Goal: Task Accomplishment & Management: Manage account settings

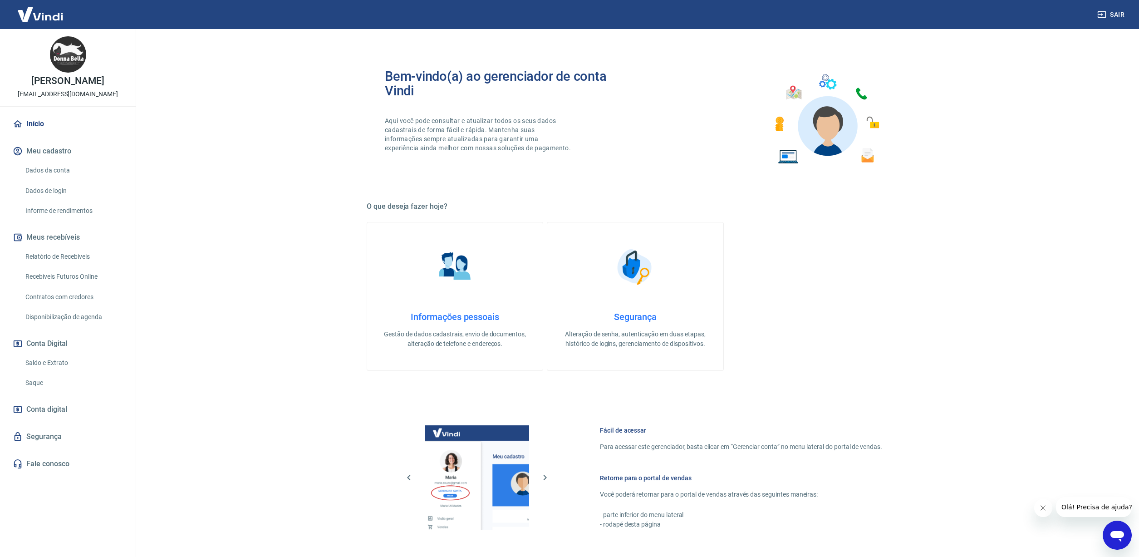
click at [53, 255] on link "Relatório de Recebíveis" at bounding box center [73, 256] width 103 height 19
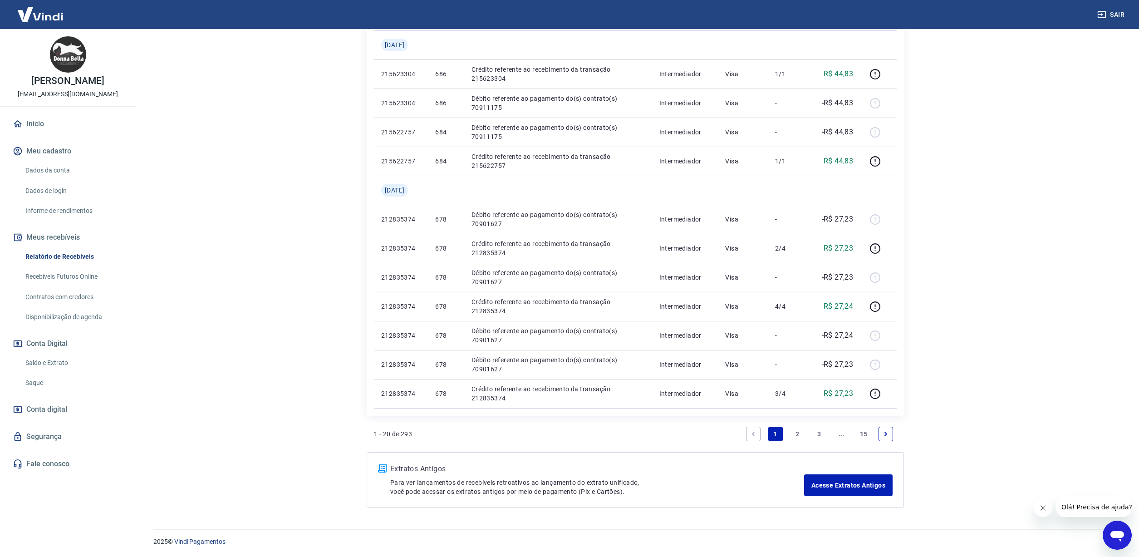
scroll to position [549, 0]
click at [841, 488] on link "Acesse Extratos Antigos" at bounding box center [848, 485] width 88 height 22
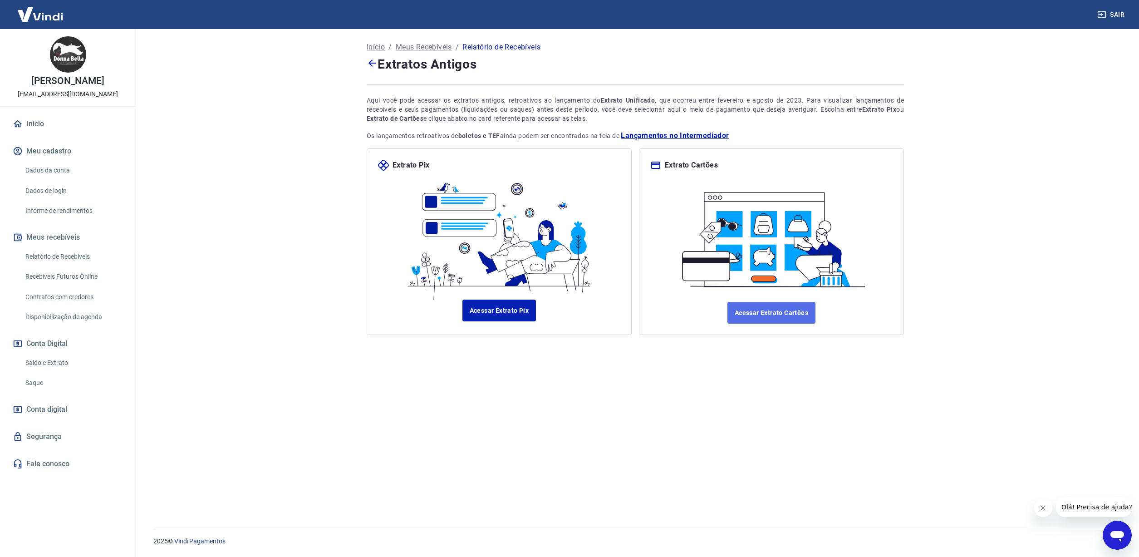
click at [771, 312] on link "Acessar Extrato Cartões" at bounding box center [771, 313] width 88 height 22
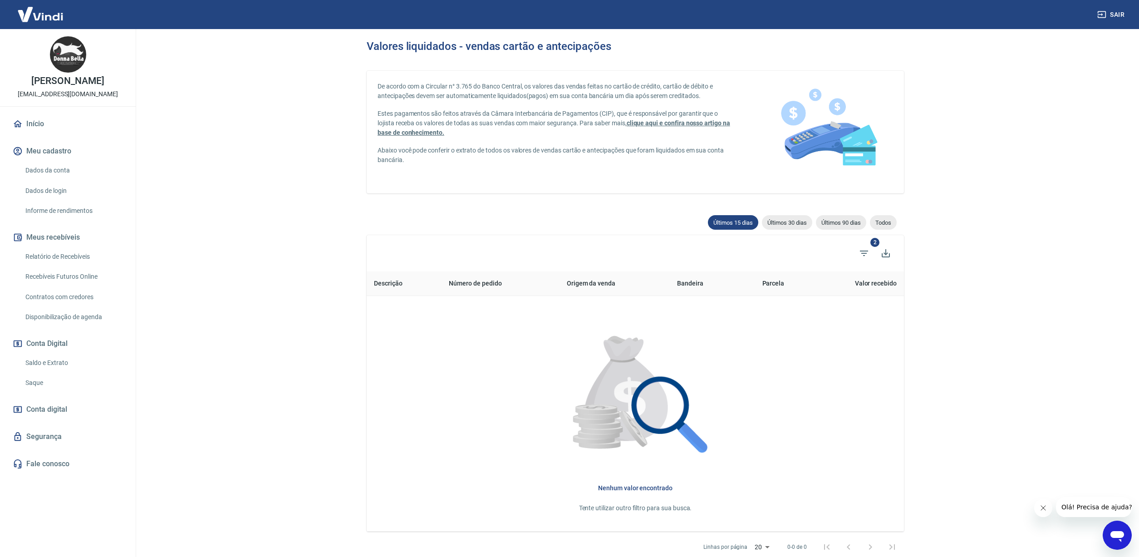
click at [66, 257] on link "Relatório de Recebíveis" at bounding box center [73, 256] width 103 height 19
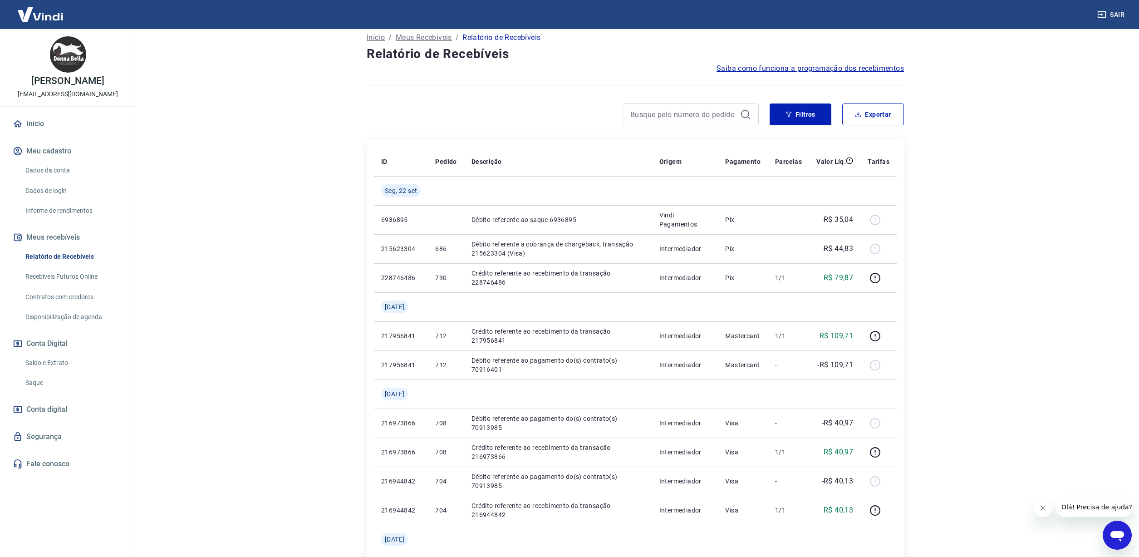
scroll to position [58, 0]
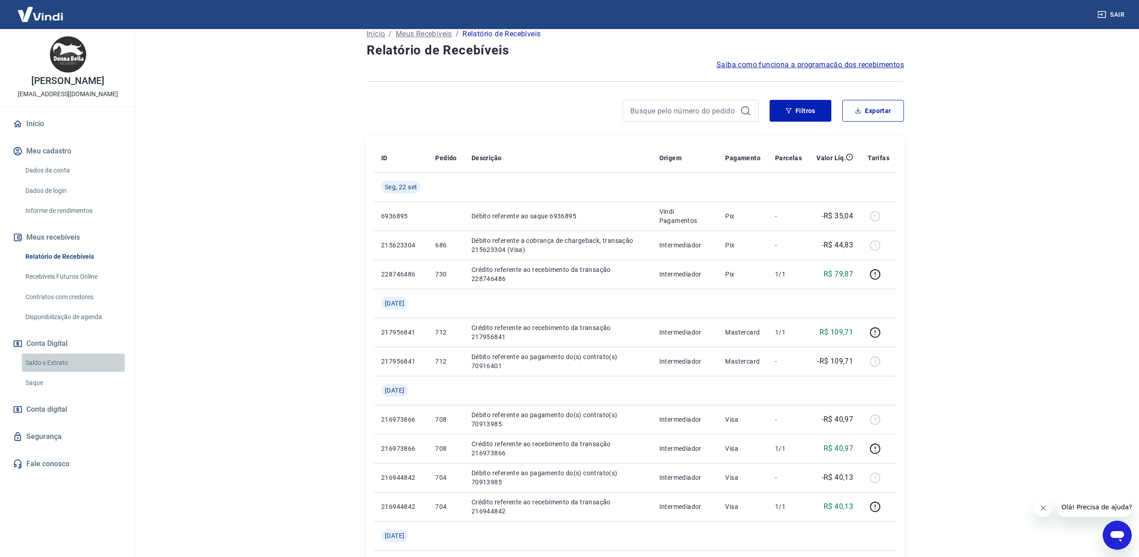
click at [54, 363] on link "Saldo e Extrato" at bounding box center [73, 362] width 103 height 19
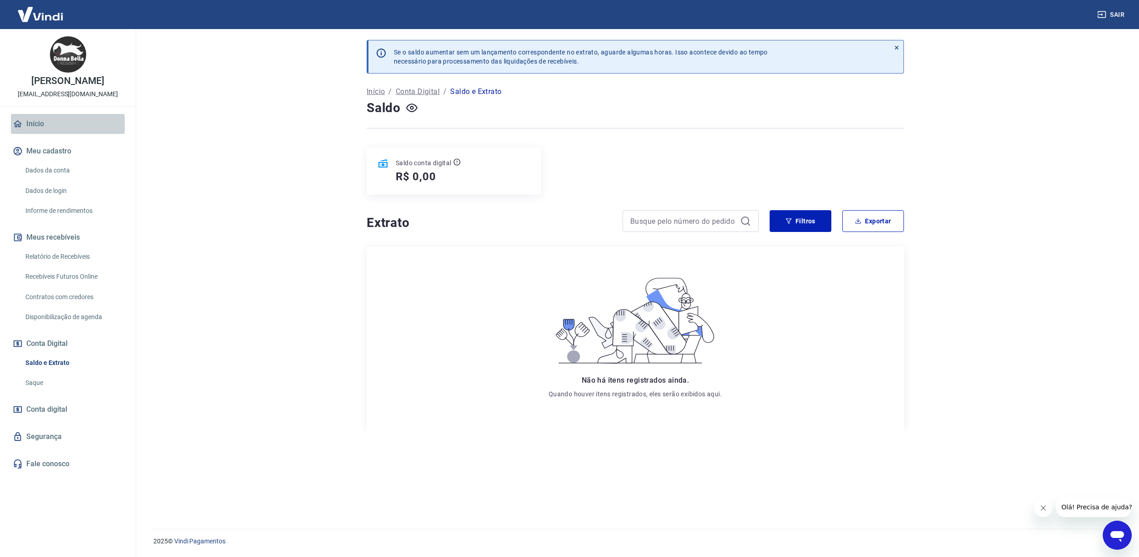
click at [38, 128] on link "Início" at bounding box center [68, 124] width 114 height 20
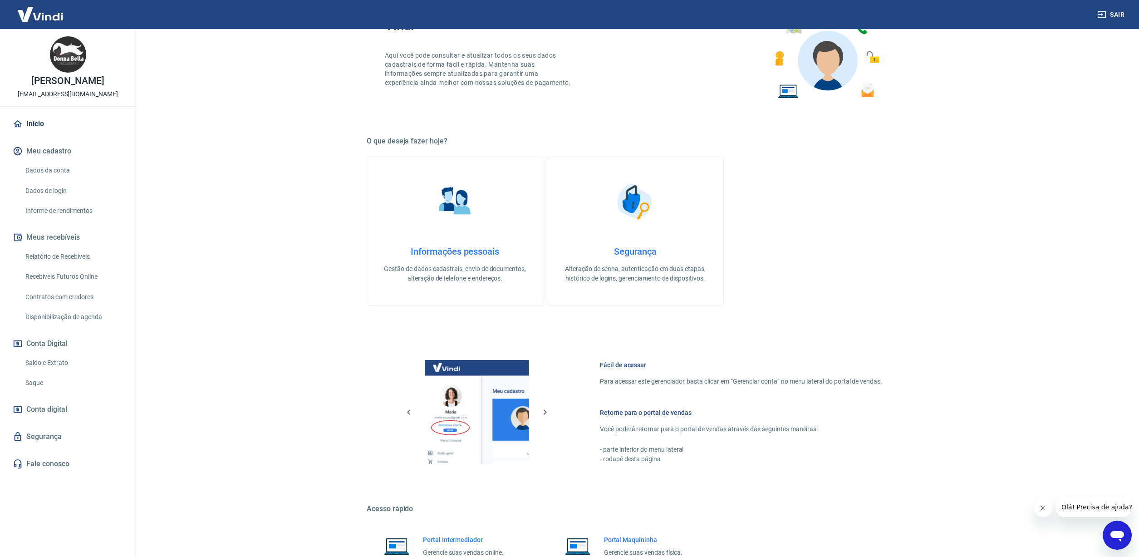
scroll to position [66, 0]
click at [50, 171] on link "Dados da conta" at bounding box center [73, 170] width 103 height 19
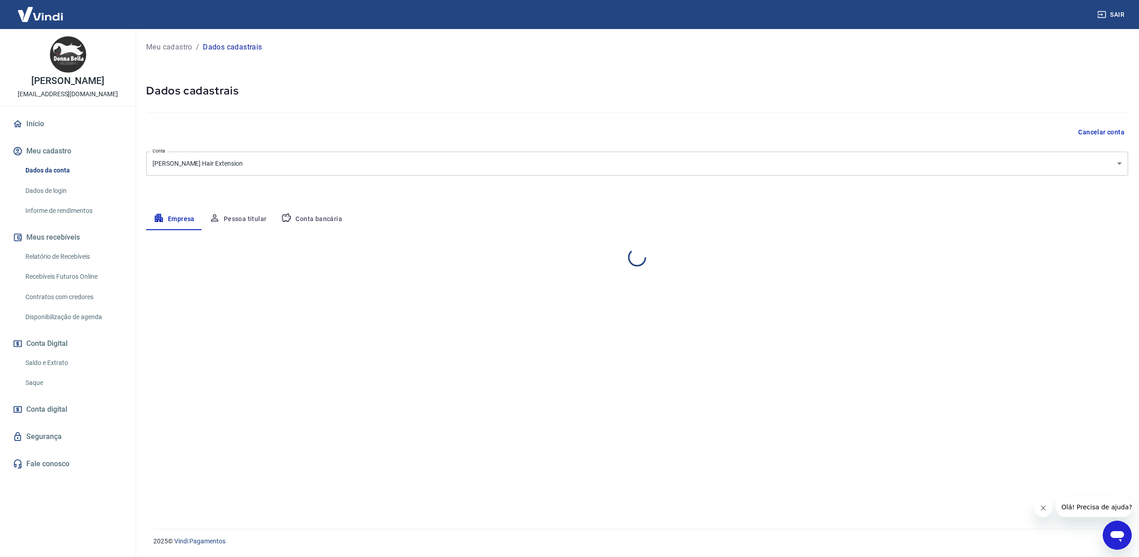
select select "RJ"
select select "business"
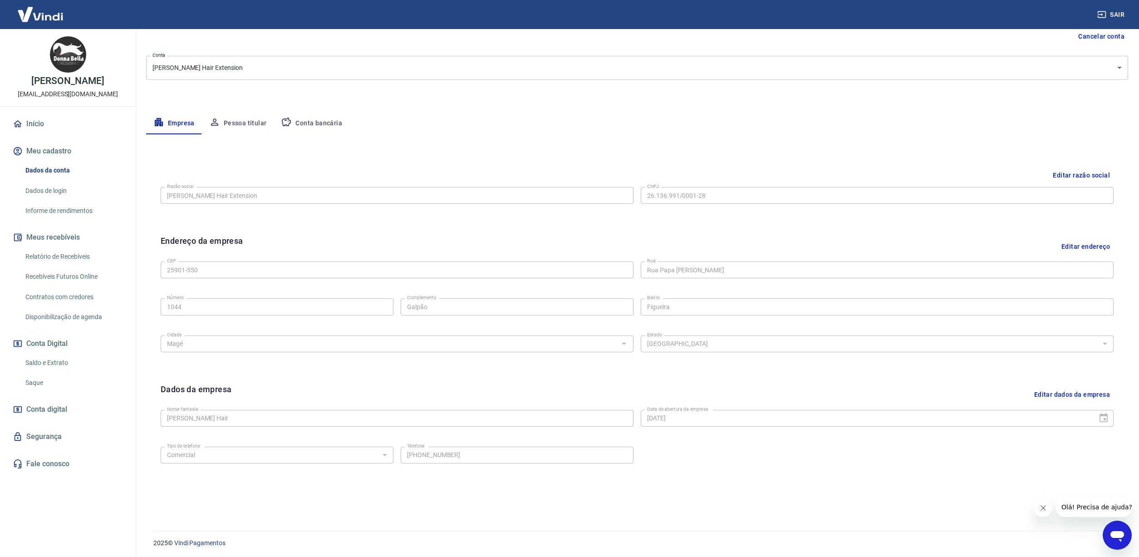
scroll to position [98, 0]
click at [244, 123] on button "Pessoa titular" at bounding box center [238, 122] width 72 height 22
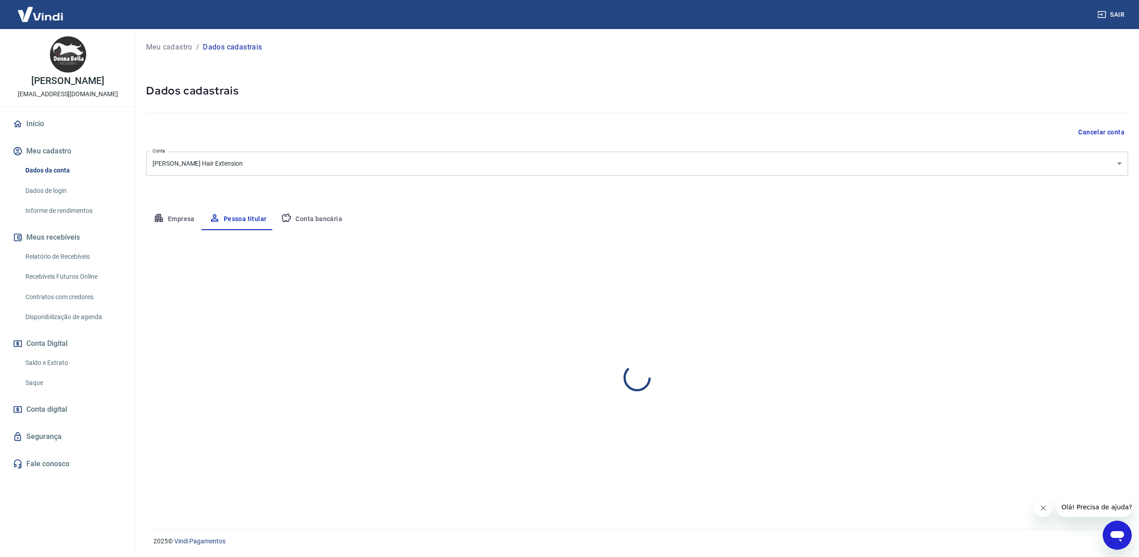
scroll to position [0, 0]
click at [321, 219] on button "Conta bancária" at bounding box center [312, 219] width 76 height 22
select select "1"
click at [1074, 258] on button "Editar conta bancária" at bounding box center [1090, 256] width 76 height 17
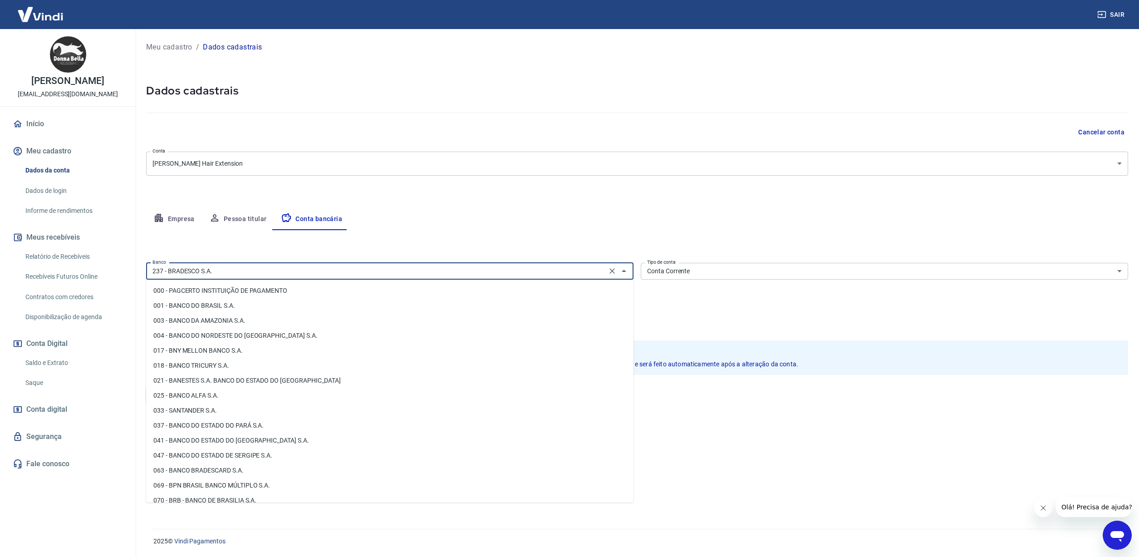
scroll to position [485, 0]
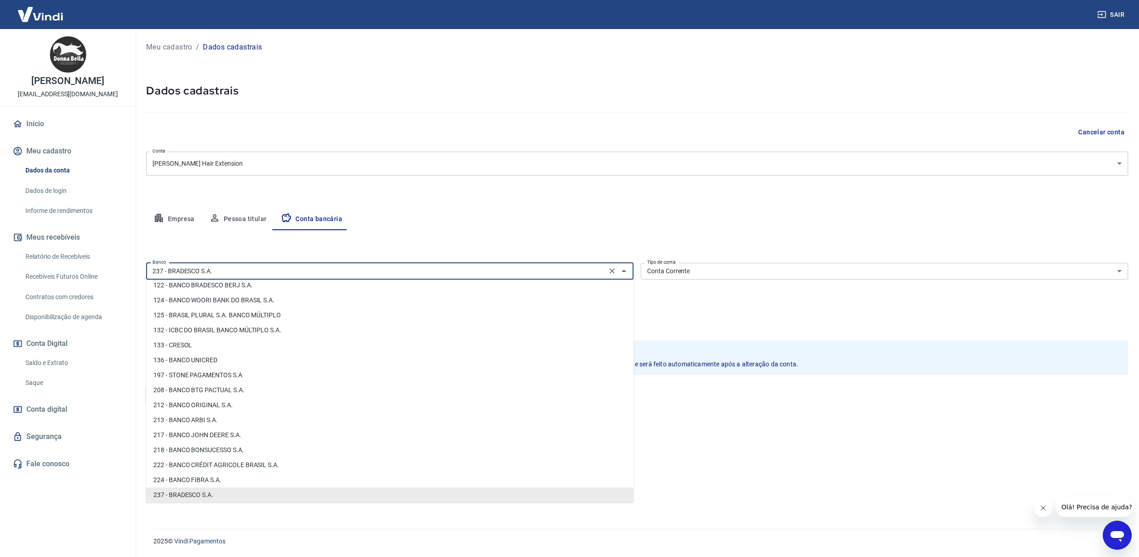
drag, startPoint x: 216, startPoint y: 271, endPoint x: 133, endPoint y: 267, distance: 82.7
click at [149, 267] on input "237 - BRADESCO S.A." at bounding box center [376, 270] width 455 height 11
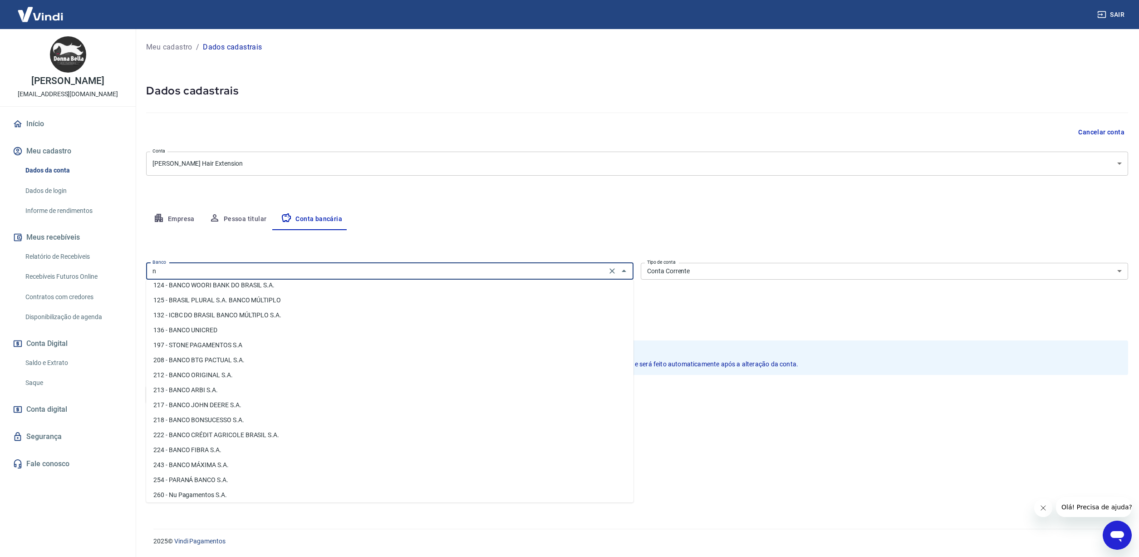
scroll to position [0, 0]
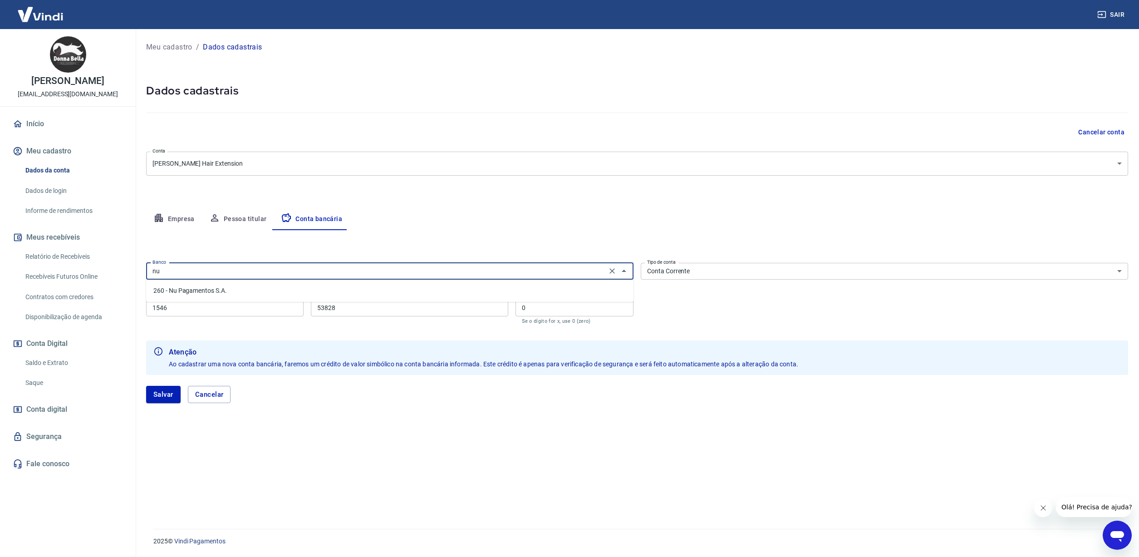
click at [172, 290] on li "260 - Nu Pagamentos S.A." at bounding box center [389, 290] width 487 height 15
type input "260 - Nu Pagamentos S.A."
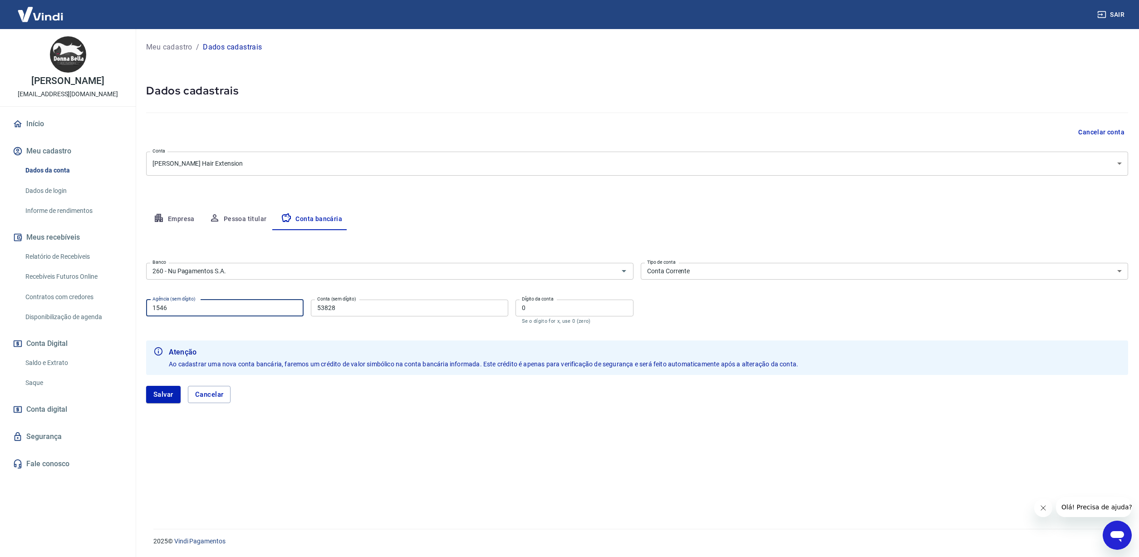
drag, startPoint x: 175, startPoint y: 309, endPoint x: 134, endPoint y: 306, distance: 40.9
click at [146, 306] on input "1546" at bounding box center [224, 307] width 157 height 17
type input "0001"
drag, startPoint x: 370, startPoint y: 306, endPoint x: 299, endPoint y: 305, distance: 71.2
click at [311, 305] on input "53828" at bounding box center [409, 307] width 197 height 17
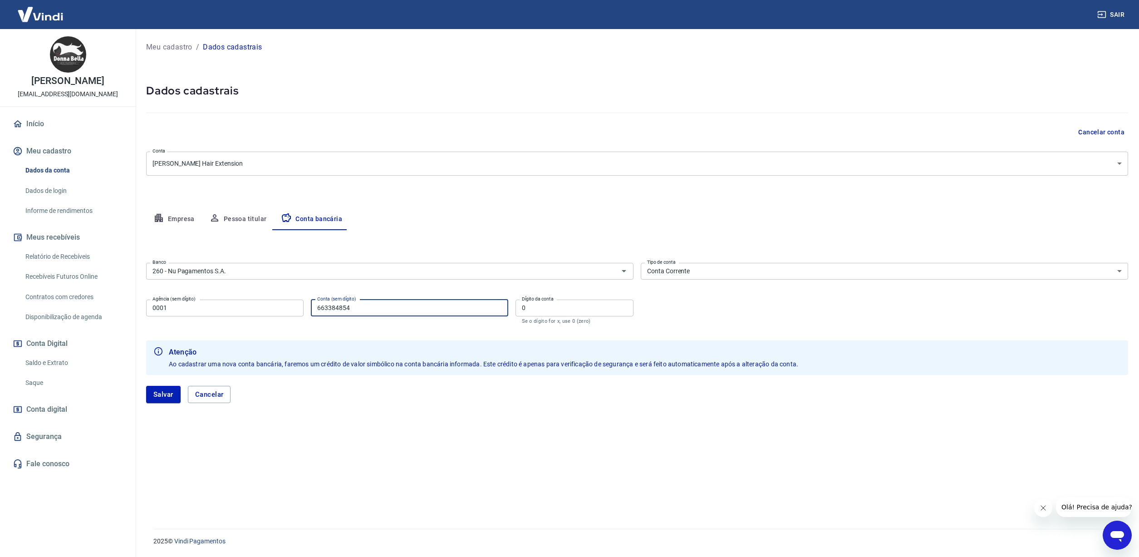
type input "663384854"
drag, startPoint x: 525, startPoint y: 309, endPoint x: 514, endPoint y: 308, distance: 10.9
click at [515, 308] on input "0" at bounding box center [574, 307] width 118 height 17
type input "7"
click at [480, 325] on div "Agência (sem dígito) 0001 Agência (sem dígito) Conta (sem dígito) 663384854 Con…" at bounding box center [389, 311] width 487 height 30
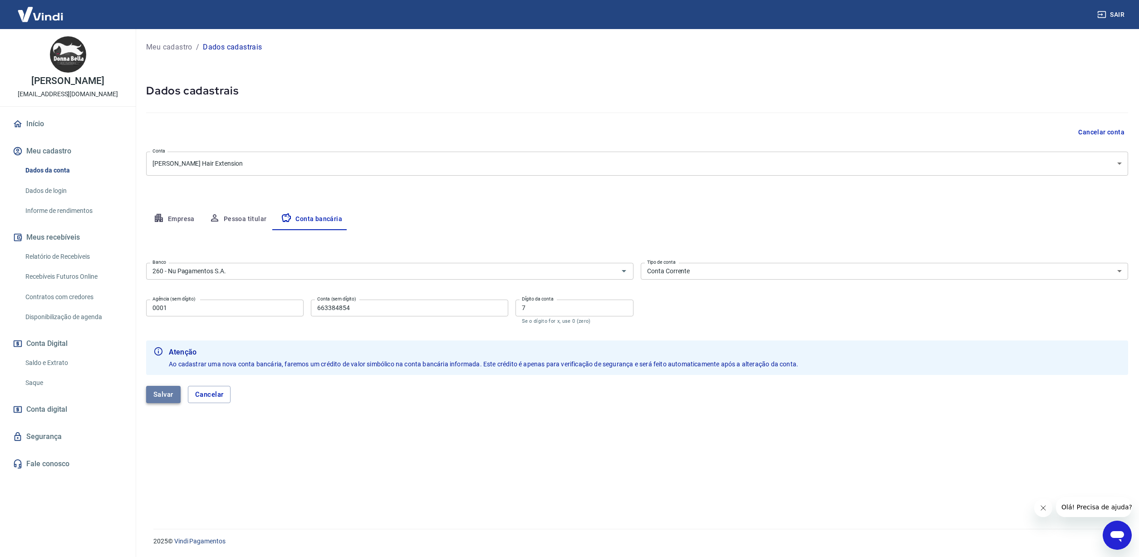
click at [163, 397] on button "Salvar" at bounding box center [163, 394] width 34 height 17
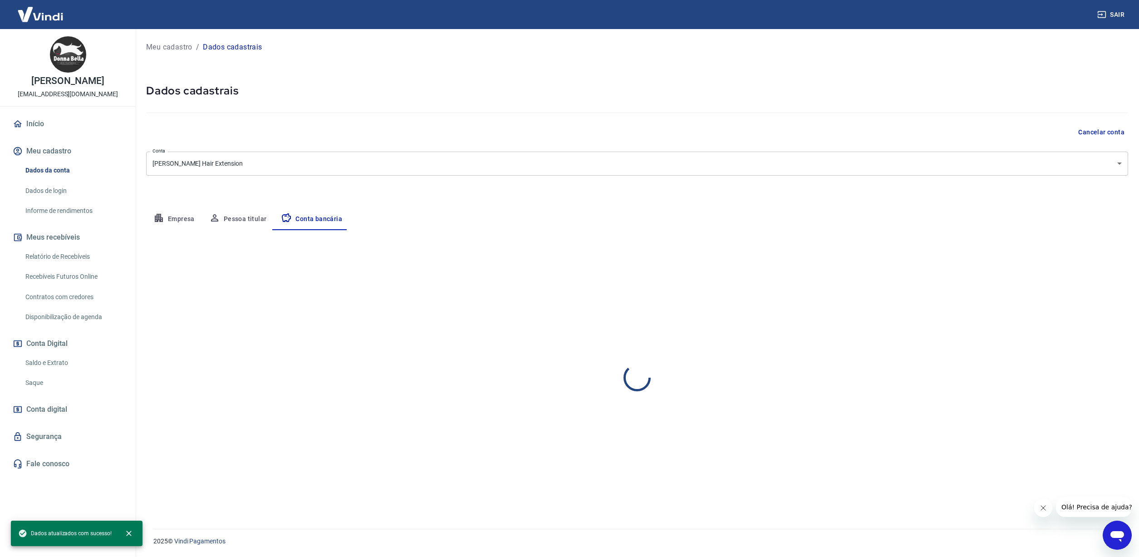
select select "1"
